Goal: Information Seeking & Learning: Learn about a topic

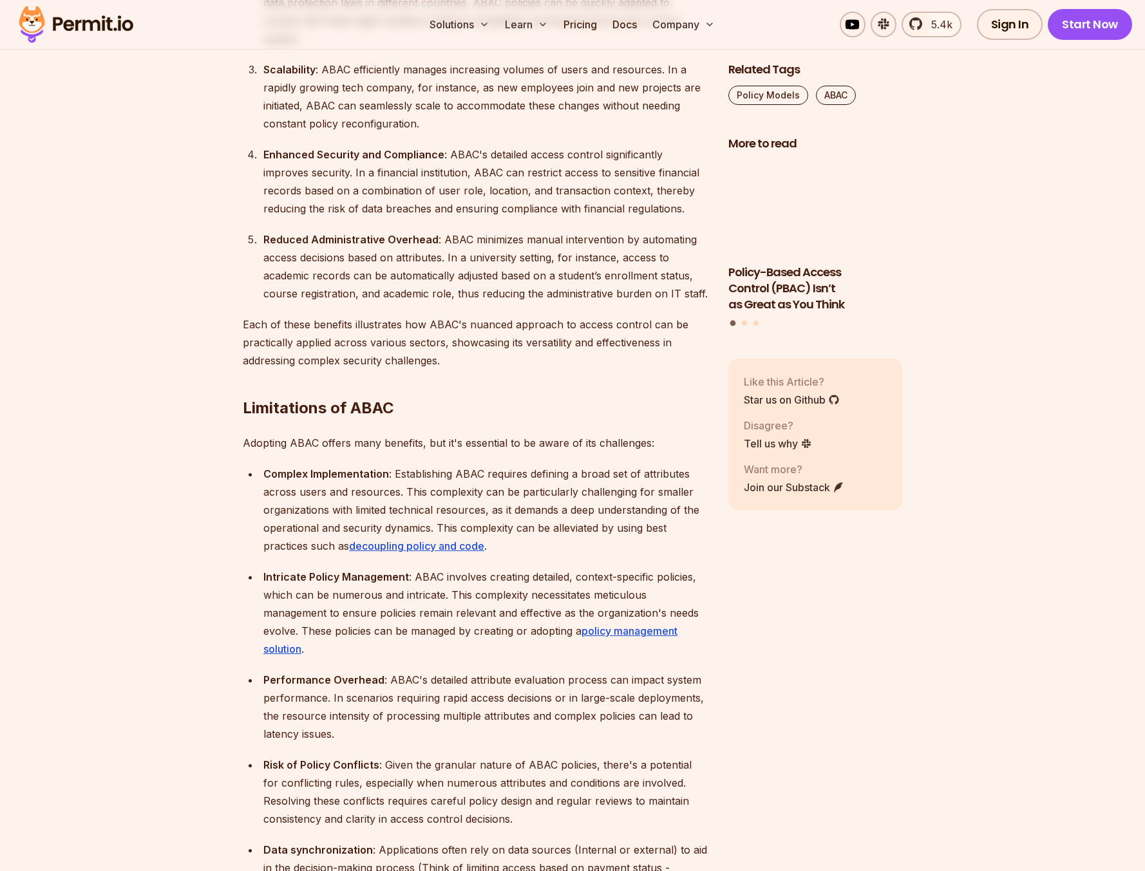
scroll to position [2821, 0]
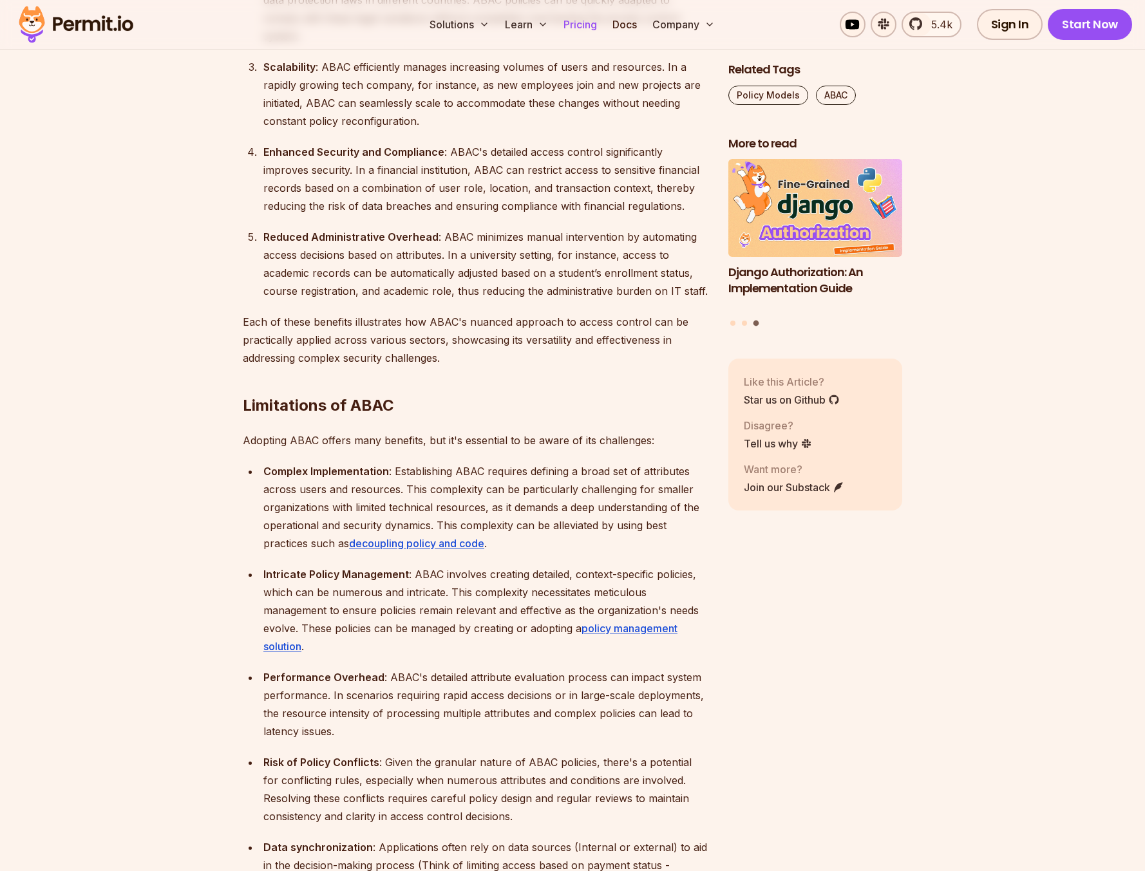
click at [581, 24] on link "Pricing" at bounding box center [580, 25] width 44 height 26
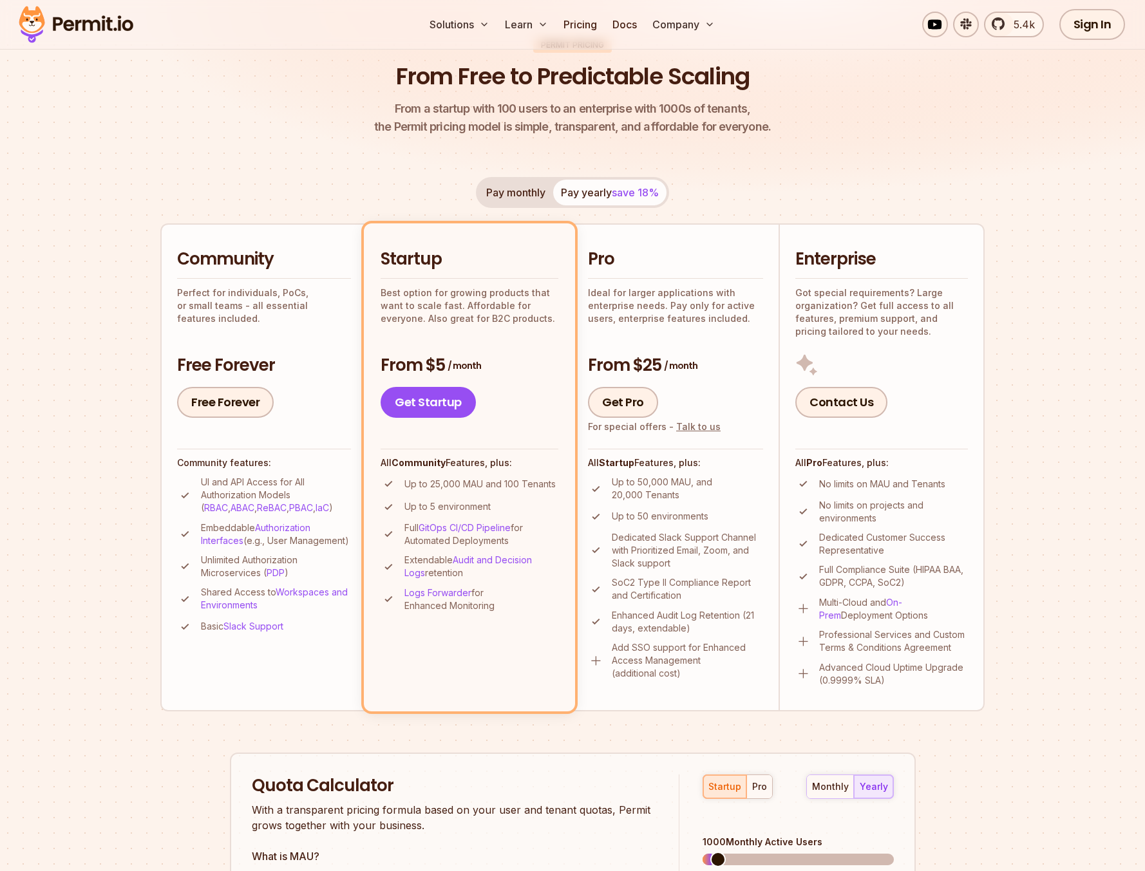
scroll to position [156, 0]
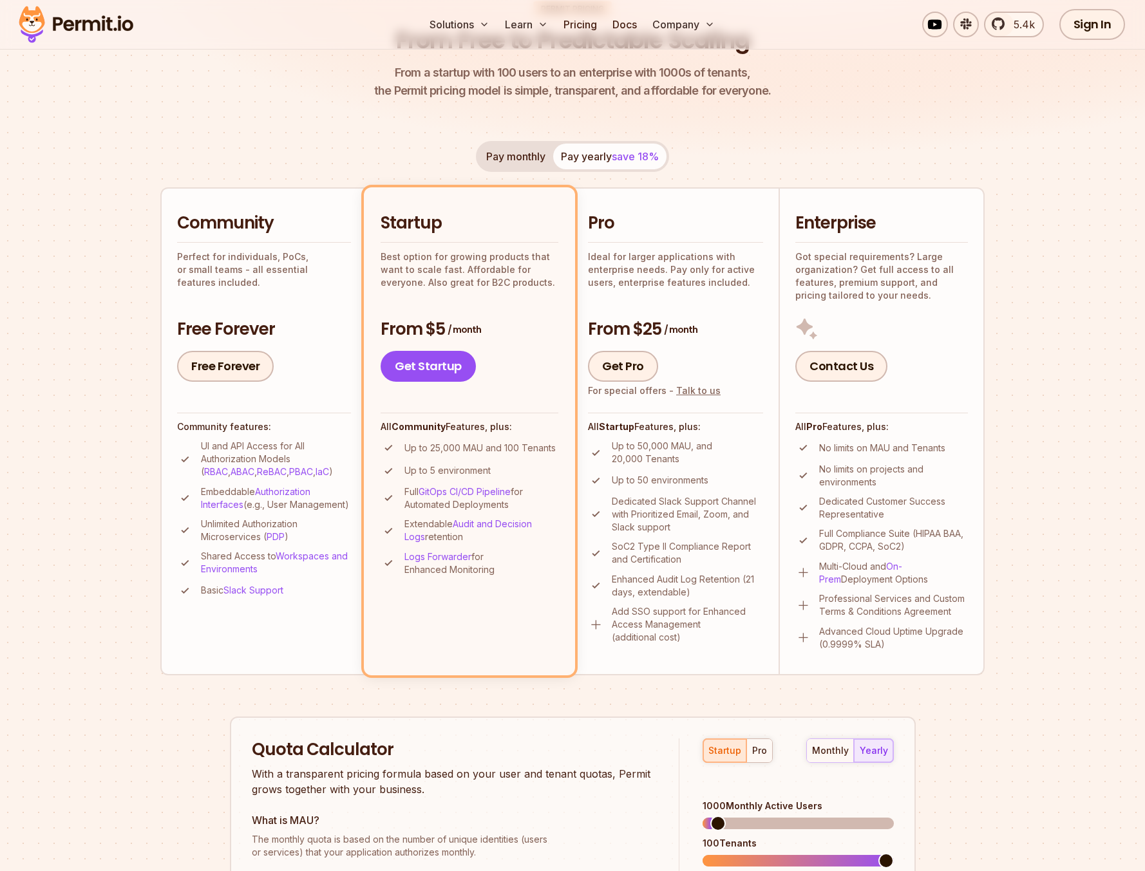
click at [495, 156] on button "Pay monthly" at bounding box center [515, 157] width 75 height 26
click at [1033, 154] on img at bounding box center [572, 30] width 1145 height 305
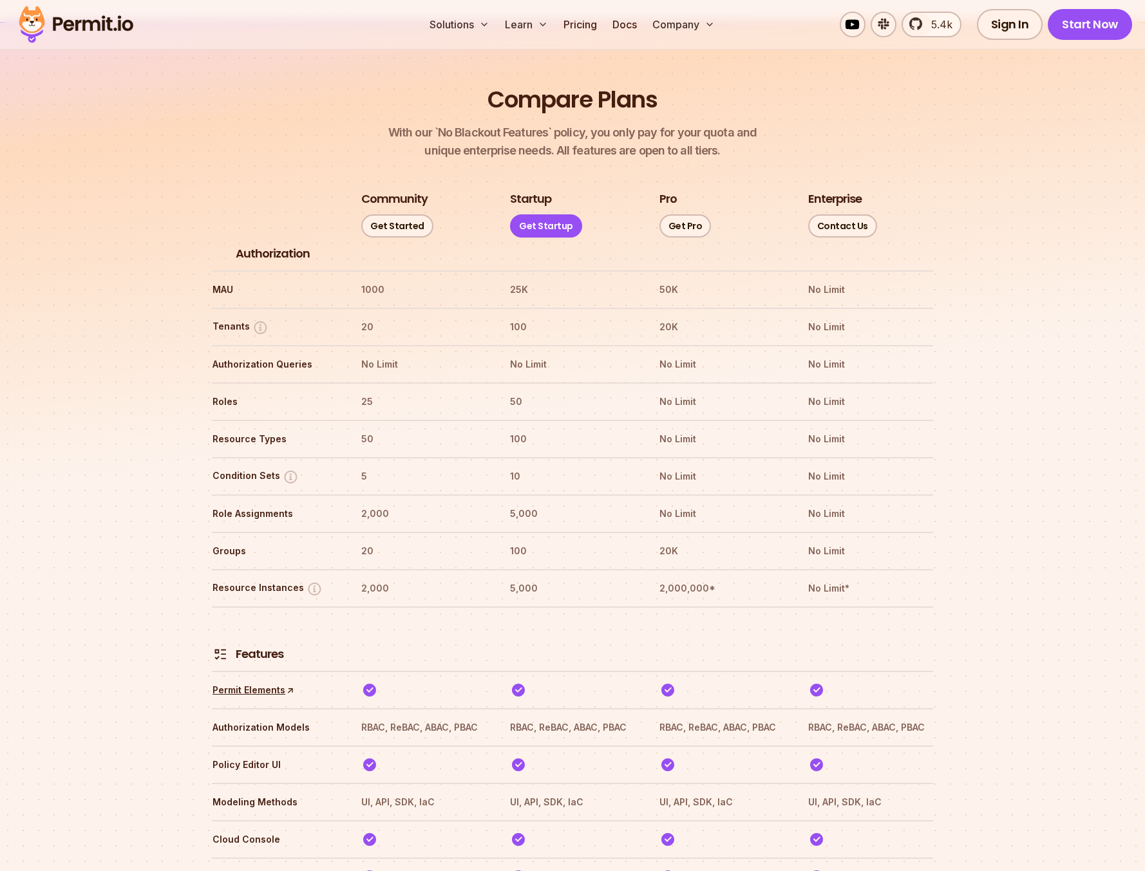
scroll to position [1407, 0]
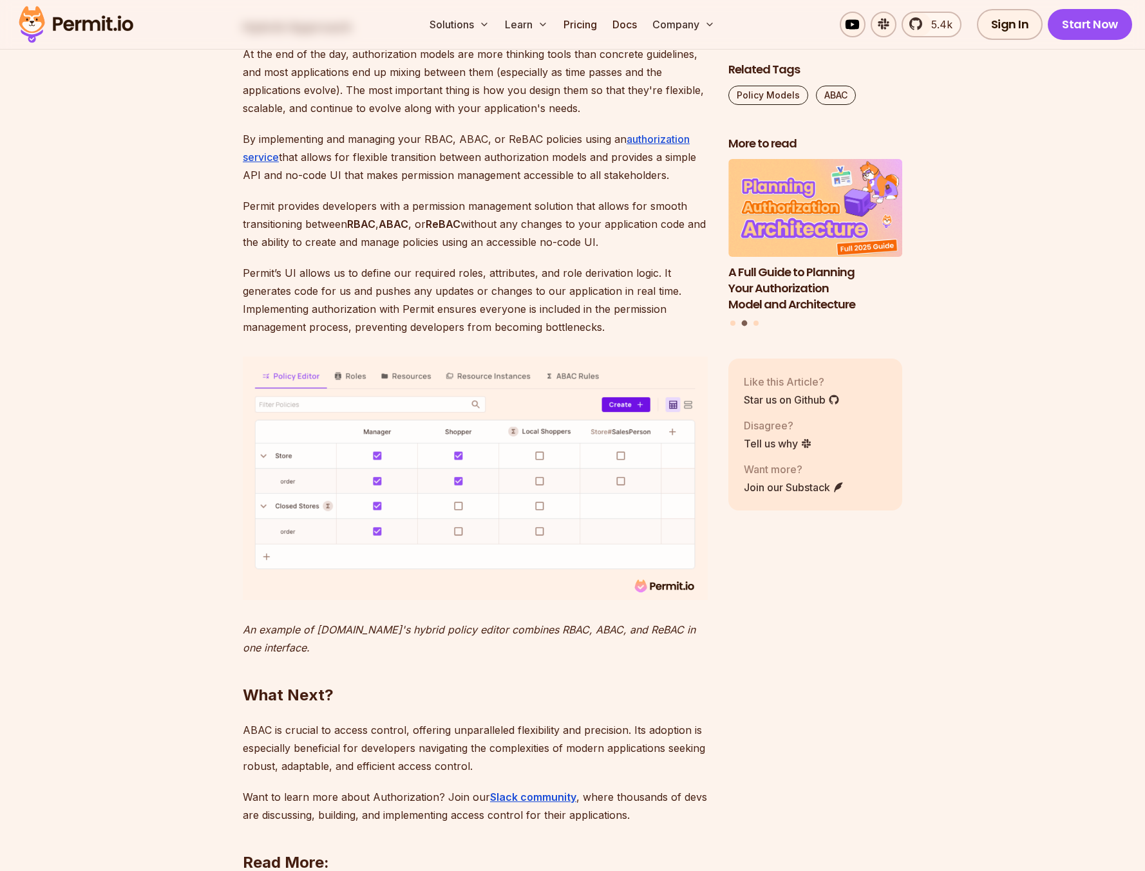
scroll to position [4962, 0]
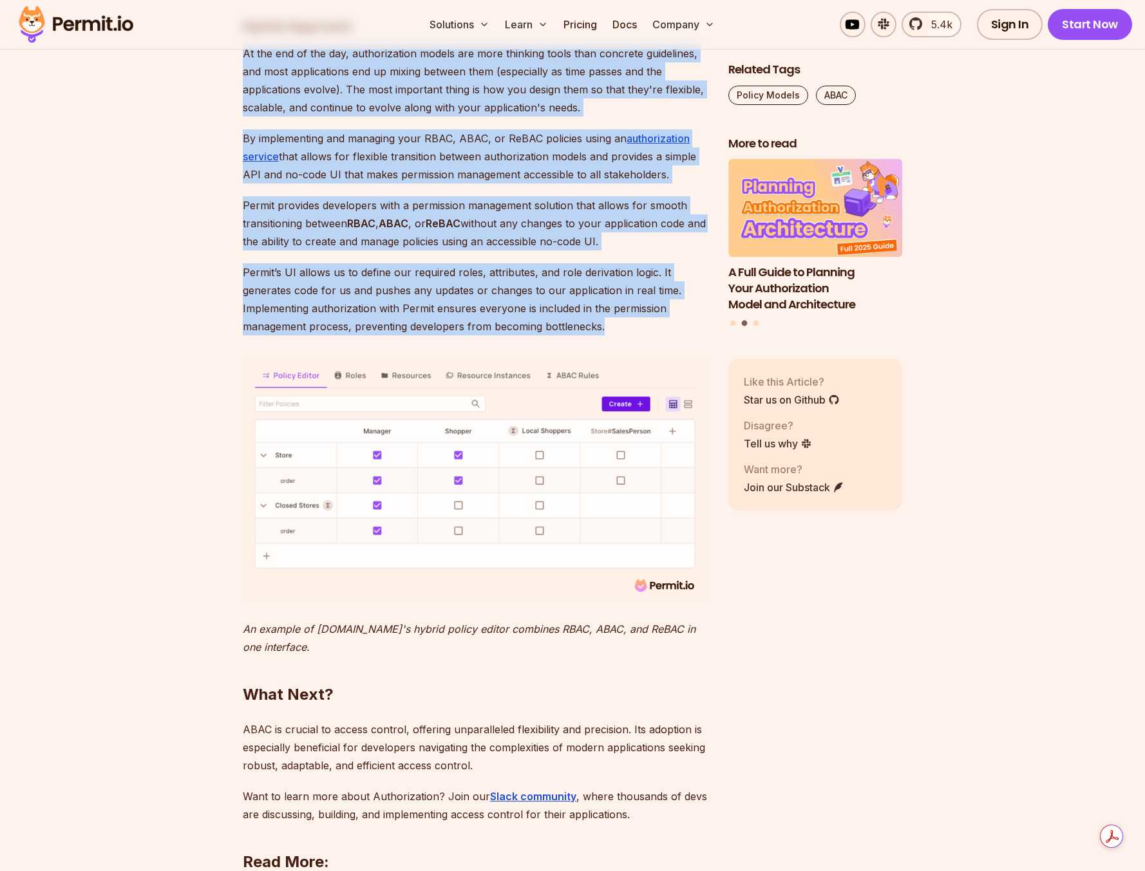
drag, startPoint x: 243, startPoint y: 209, endPoint x: 608, endPoint y: 484, distance: 456.9
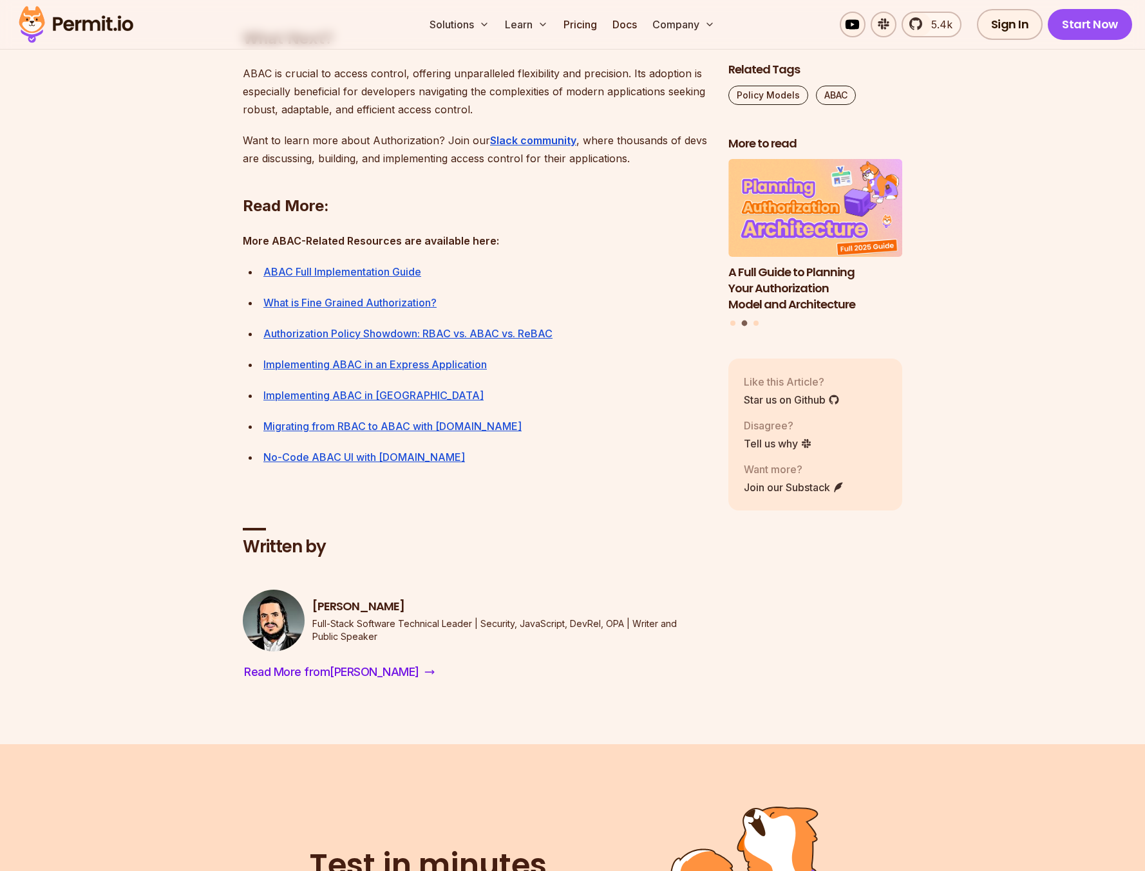
scroll to position [5621, 0]
